Goal: Task Accomplishment & Management: Manage account settings

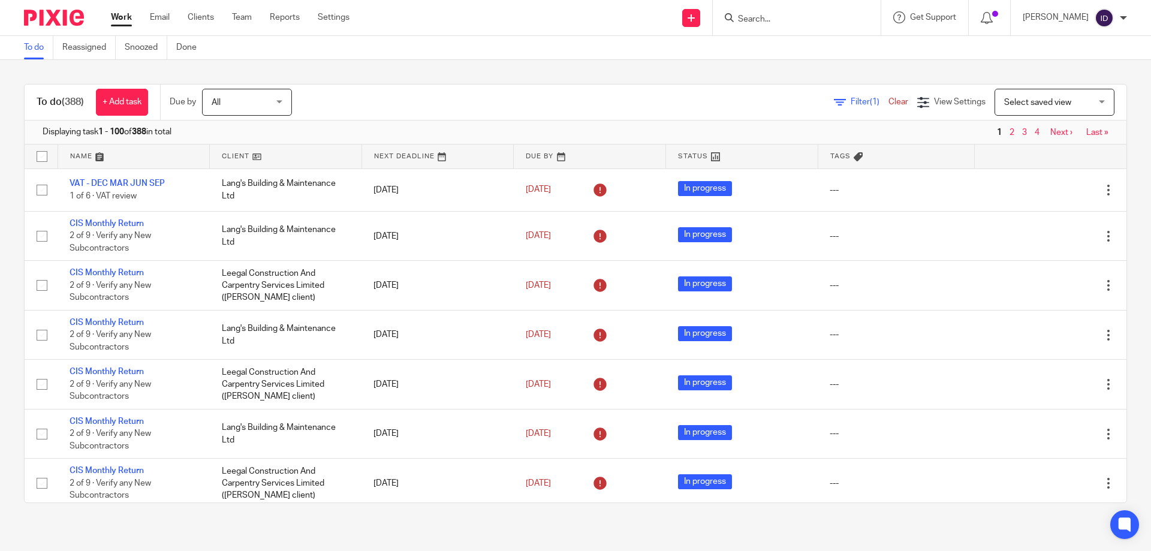
click at [786, 20] on input "Search" at bounding box center [791, 19] width 108 height 11
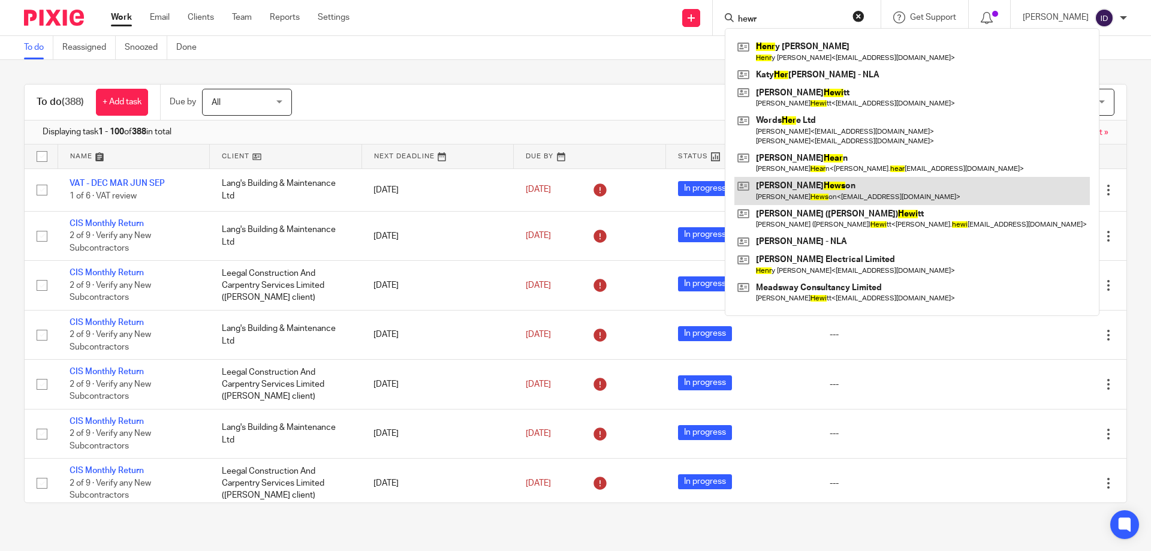
type input "hewr"
click at [807, 189] on link at bounding box center [911, 191] width 355 height 28
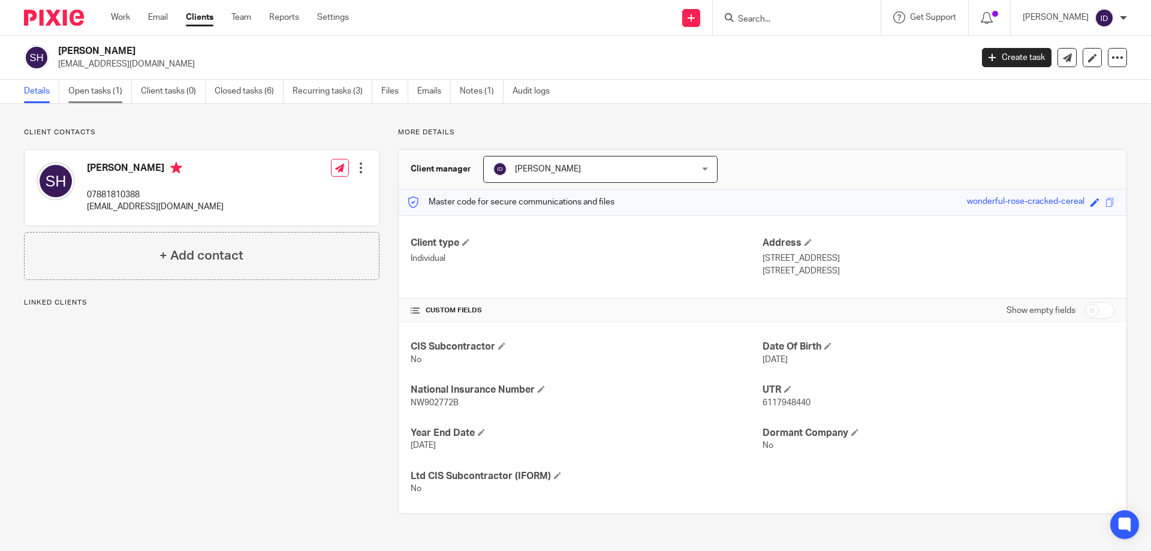
click at [97, 89] on link "Open tasks (1)" at bounding box center [100, 91] width 64 height 23
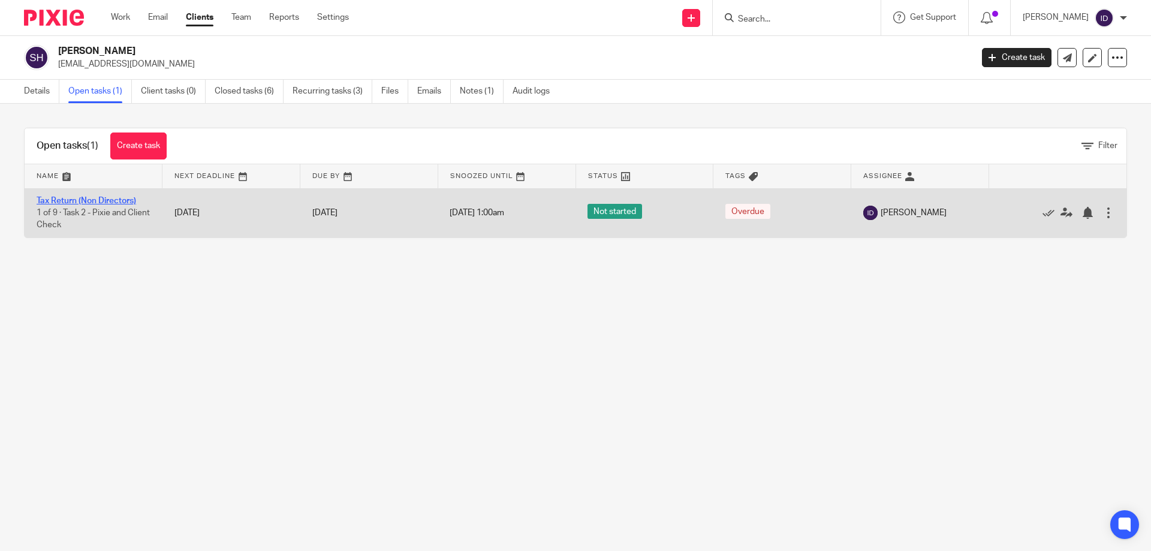
click at [82, 200] on link "Tax Return (Non Directors)" at bounding box center [87, 201] width 100 height 8
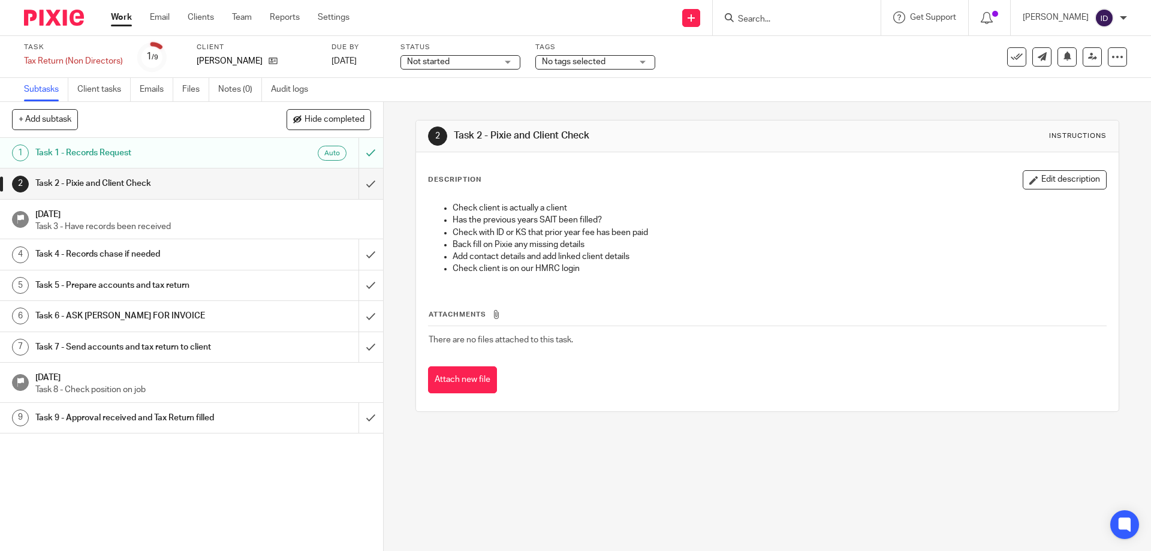
click at [599, 62] on span "No tags selected" at bounding box center [574, 62] width 64 height 8
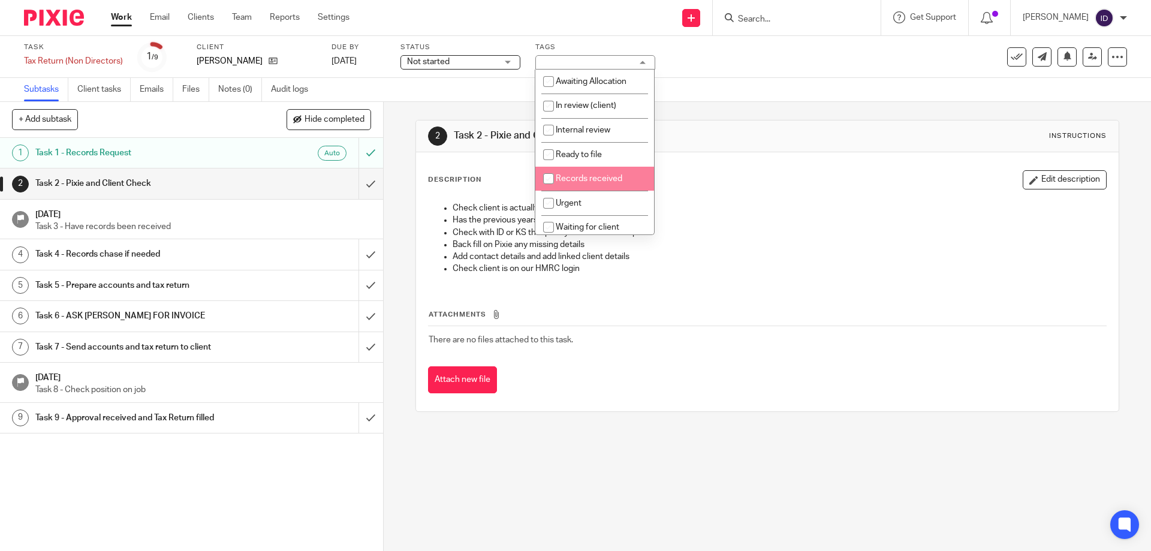
click at [570, 177] on span "Records received" at bounding box center [589, 178] width 67 height 8
checkbox input "true"
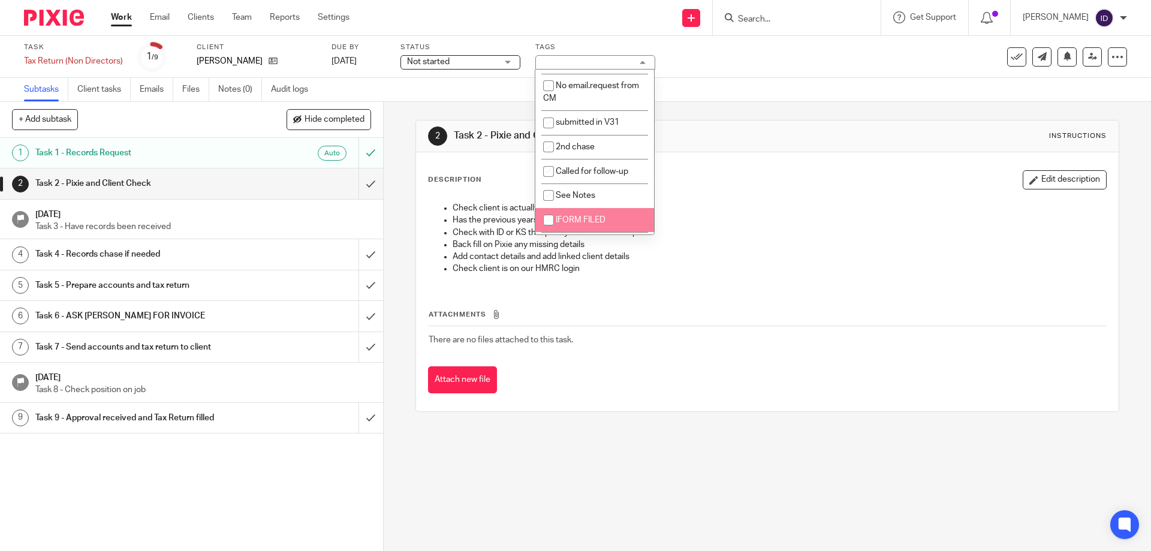
scroll to position [334, 0]
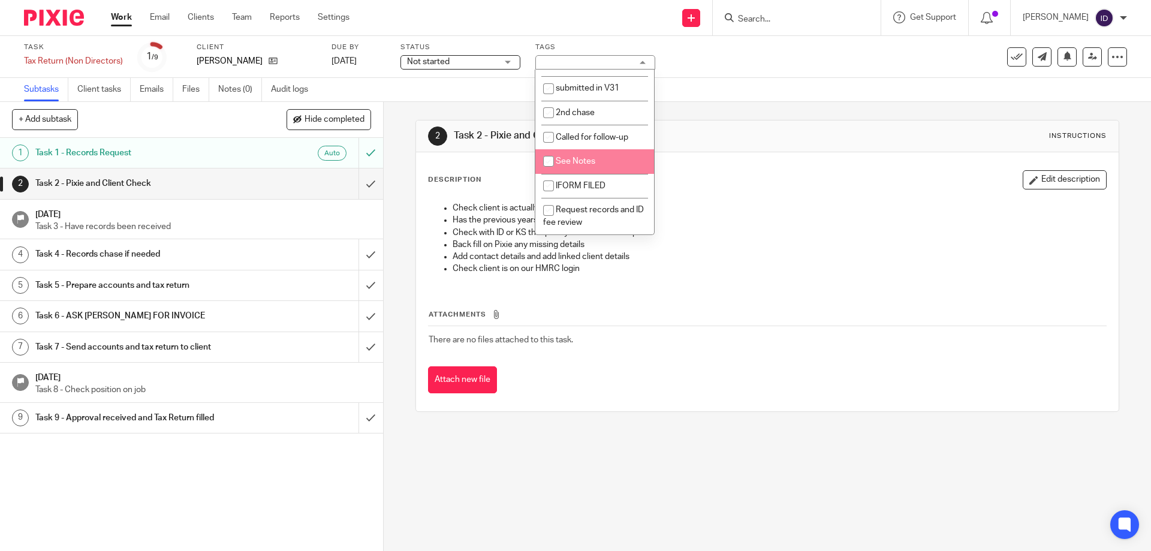
click at [544, 161] on input "checkbox" at bounding box center [548, 161] width 23 height 23
checkbox input "true"
click at [231, 93] on link "Notes (0)" at bounding box center [240, 89] width 44 height 23
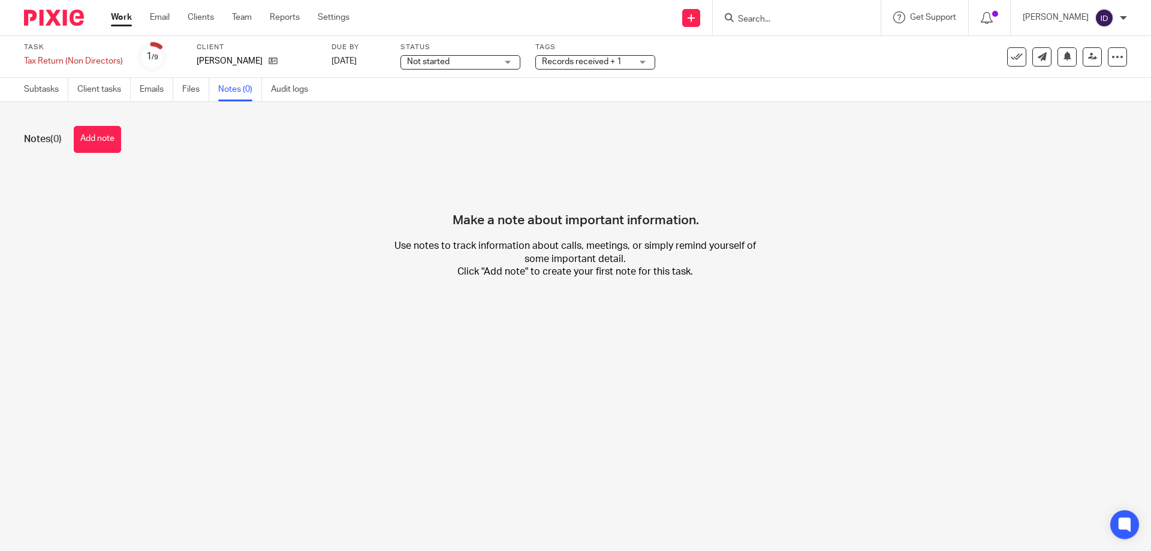
click at [107, 140] on button "Add note" at bounding box center [97, 139] width 47 height 27
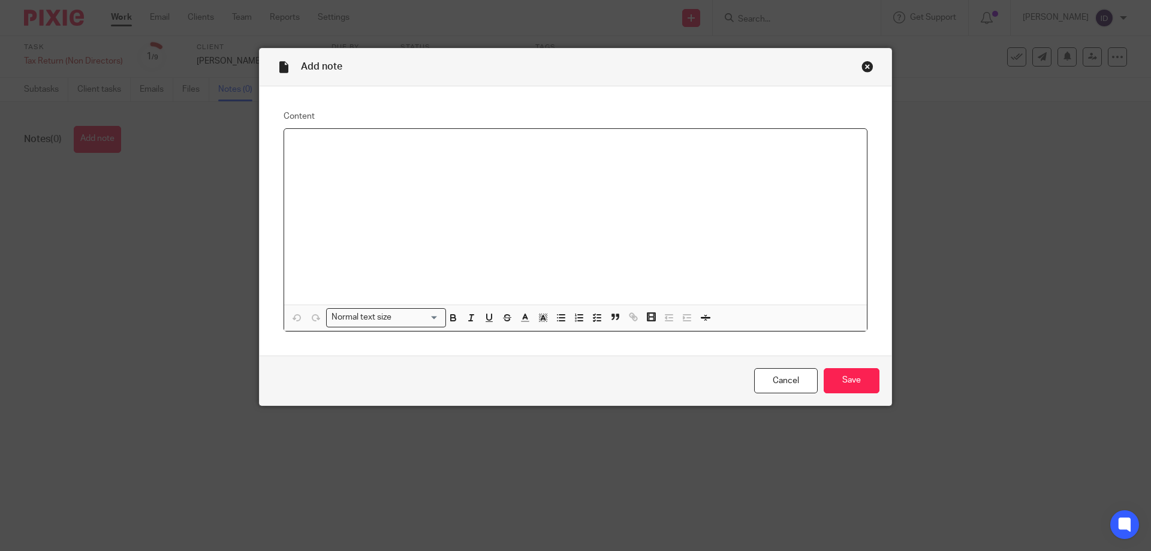
click at [349, 181] on div at bounding box center [575, 217] width 583 height 176
click at [845, 379] on input "Save" at bounding box center [852, 381] width 56 height 26
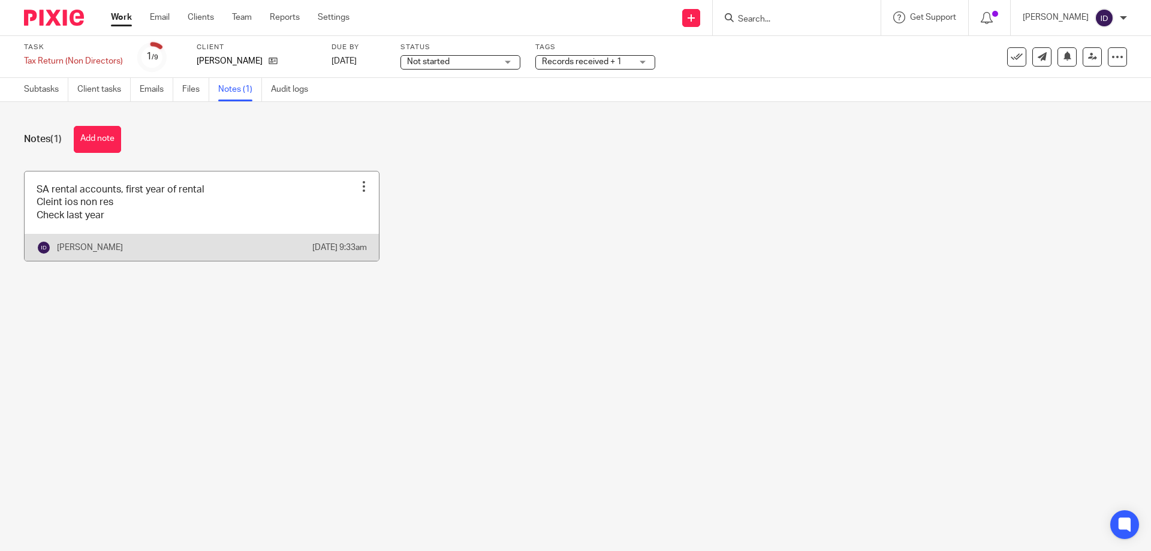
click at [122, 219] on link at bounding box center [202, 215] width 354 height 89
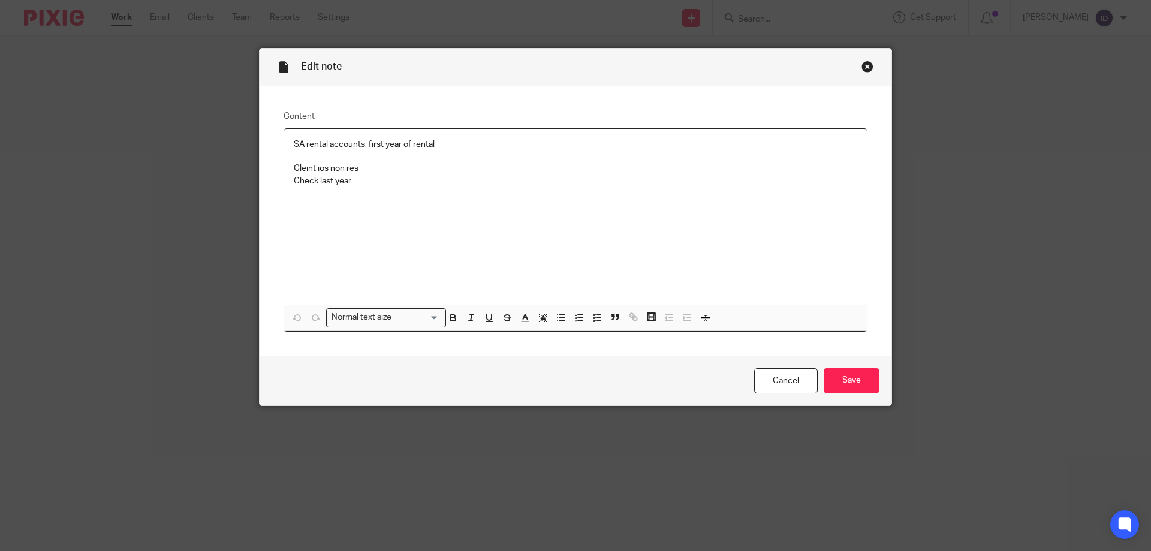
click at [373, 185] on p "Check last year" at bounding box center [575, 181] width 563 height 12
click at [850, 379] on input "Save" at bounding box center [852, 381] width 56 height 26
